Goal: Communication & Community: Answer question/provide support

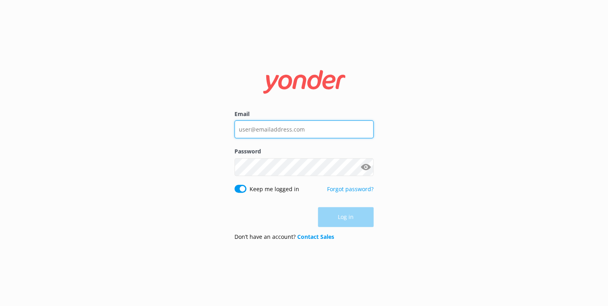
type input "[EMAIL_ADDRESS][DOMAIN_NAME]"
click at [343, 221] on div "Log in" at bounding box center [303, 217] width 139 height 20
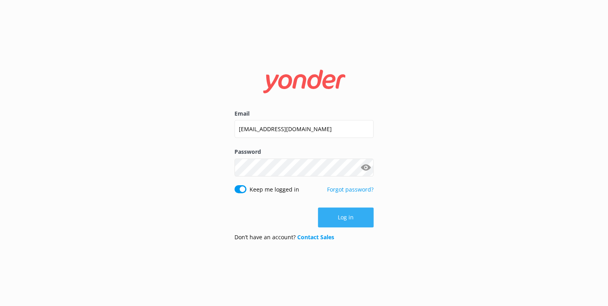
click at [353, 215] on button "Log in" at bounding box center [346, 217] width 56 height 20
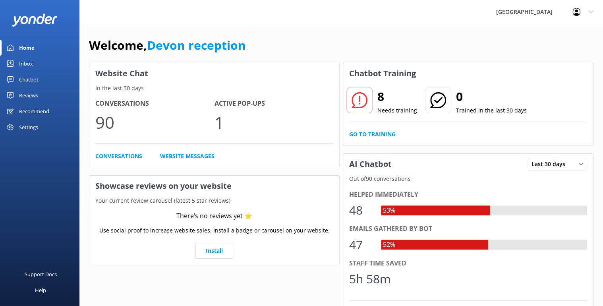
click at [21, 63] on div "Inbox" at bounding box center [26, 64] width 14 height 16
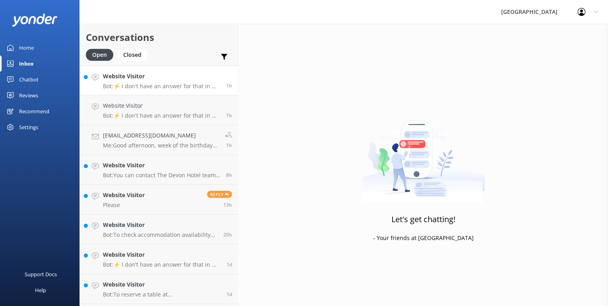
click at [138, 84] on p "Bot: ⚡ I don't have an answer for that in my knowledge base. Please try and rep…" at bounding box center [161, 86] width 117 height 7
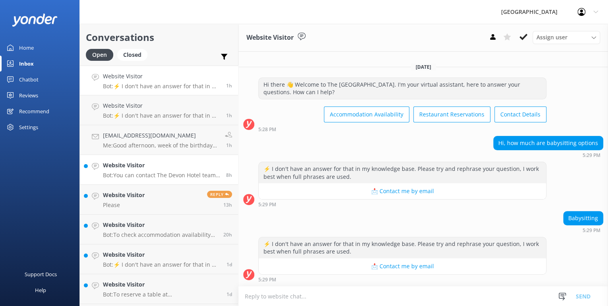
click at [129, 170] on h4 "Website Visitor" at bounding box center [161, 165] width 117 height 9
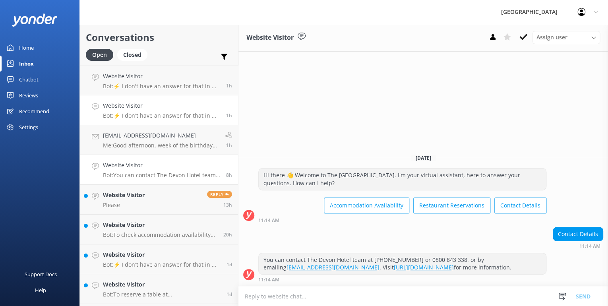
click at [138, 119] on link "Website Visitor Bot: ⚡ I don't have an answer for that in my knowledge base. Pl…" at bounding box center [159, 110] width 158 height 30
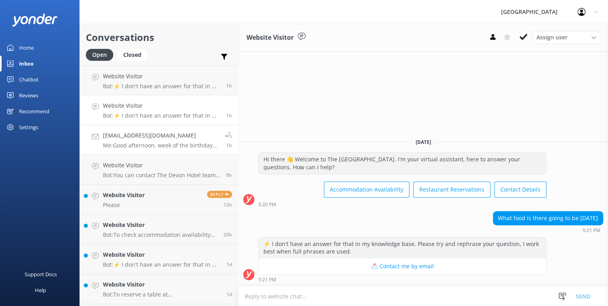
click at [133, 140] on div "mumzeeclaire@hotmail.com Me: Good afternoon, week of the birthday will be alrig…" at bounding box center [161, 139] width 116 height 17
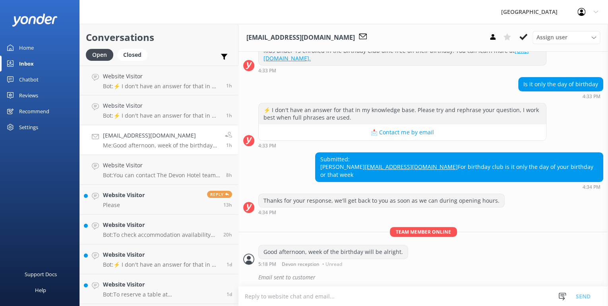
scroll to position [121, 0]
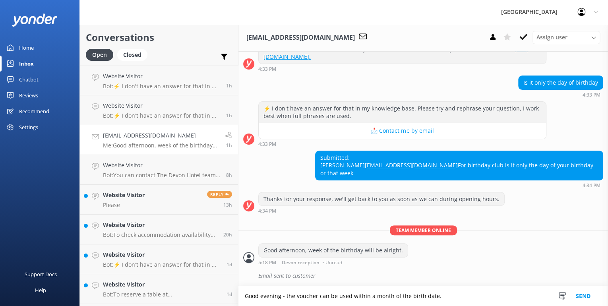
type textarea "Good evening - the voucher can be used within a month of the birth date."
click at [583, 298] on button "Send" at bounding box center [583, 296] width 30 height 20
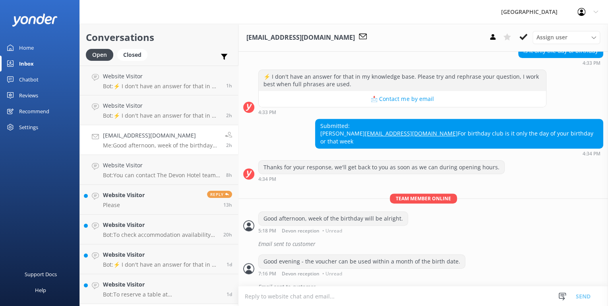
scroll to position [164, 0]
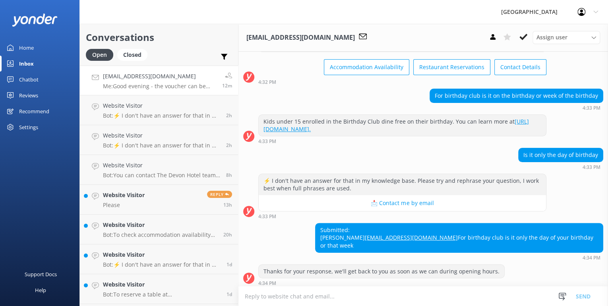
scroll to position [164, 0]
